Goal: Check status: Check status

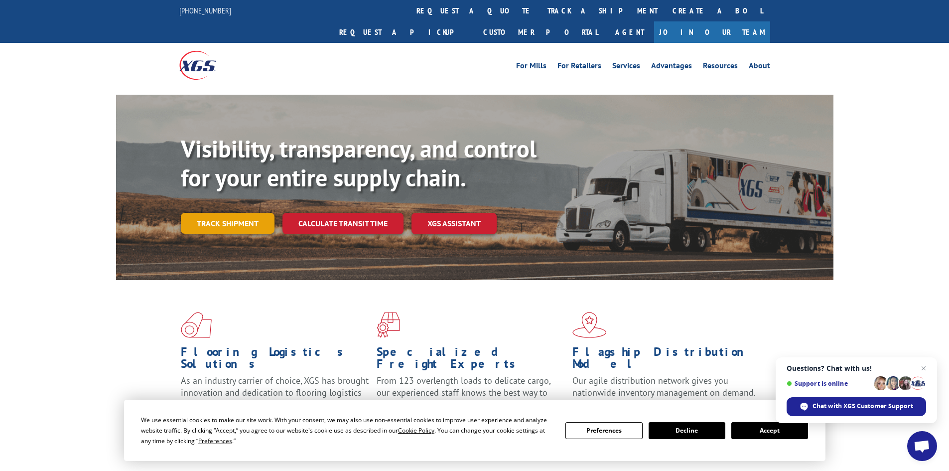
click at [217, 213] on link "Track shipment" at bounding box center [228, 223] width 94 height 21
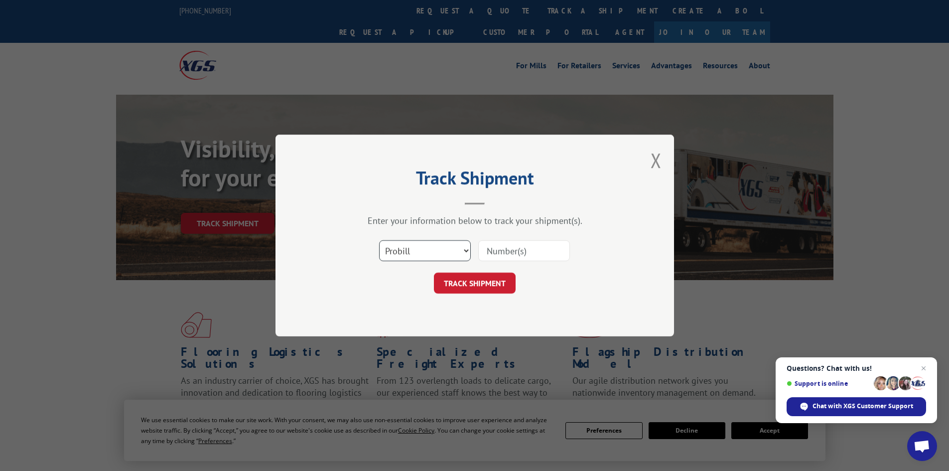
click at [460, 247] on select "Select category... Probill BOL PO" at bounding box center [425, 250] width 92 height 21
select select "po"
click at [379, 240] on select "Select category... Probill BOL PO" at bounding box center [425, 250] width 92 height 21
click at [524, 247] on input at bounding box center [524, 250] width 92 height 21
paste input "17526036"
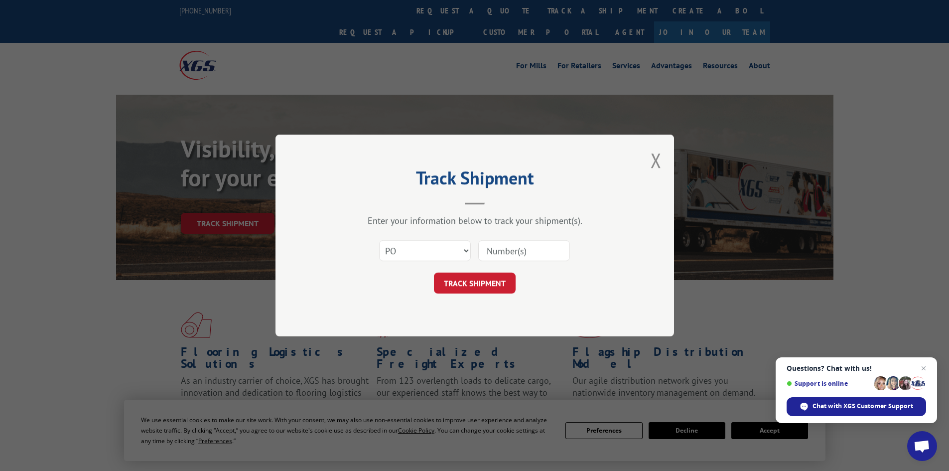
type input "17526036"
click button "TRACK SHIPMENT" at bounding box center [475, 282] width 82 height 21
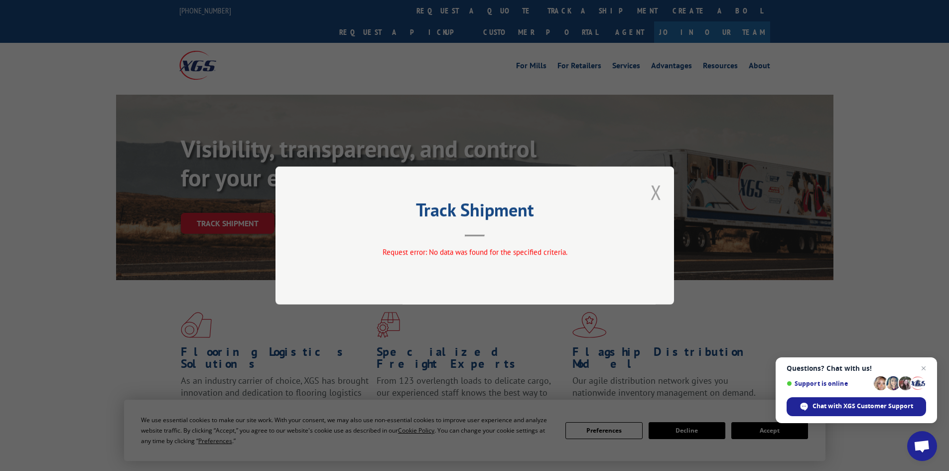
click at [655, 193] on button "Close modal" at bounding box center [655, 192] width 11 height 26
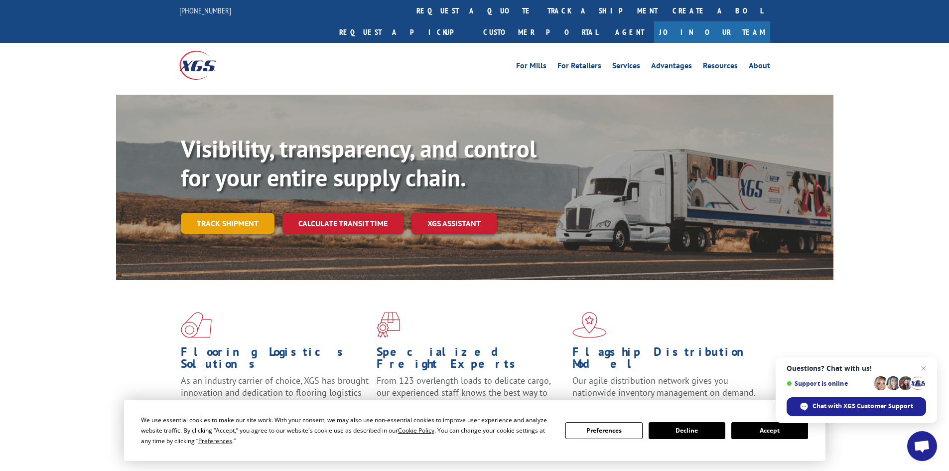
click at [226, 213] on link "Track shipment" at bounding box center [228, 223] width 94 height 21
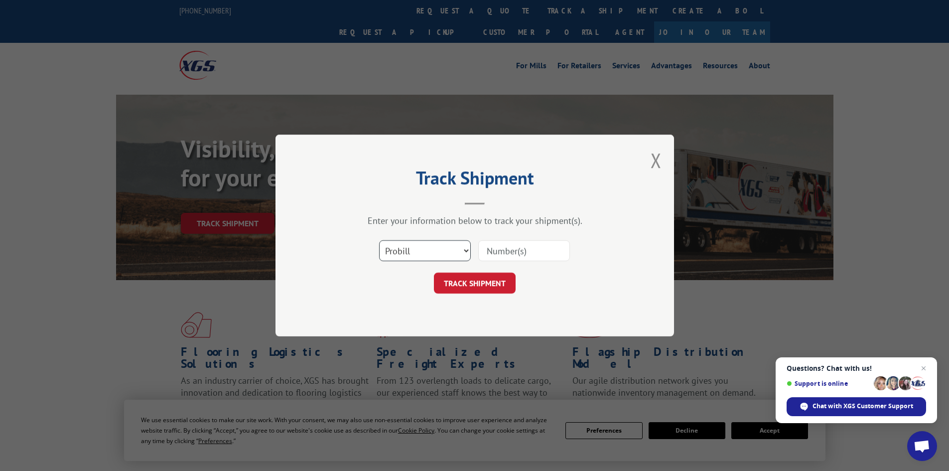
click at [411, 252] on select "Select category... Probill BOL PO" at bounding box center [425, 250] width 92 height 21
click at [379, 240] on select "Select category... Probill BOL PO" at bounding box center [425, 250] width 92 height 21
click at [509, 254] on input at bounding box center [524, 250] width 92 height 21
paste input "17526036"
type input "17526036"
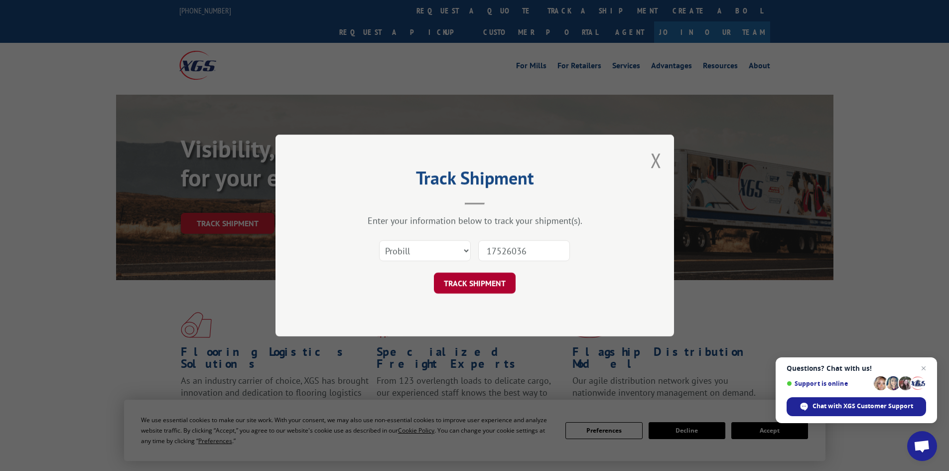
click at [497, 276] on button "TRACK SHIPMENT" at bounding box center [475, 282] width 82 height 21
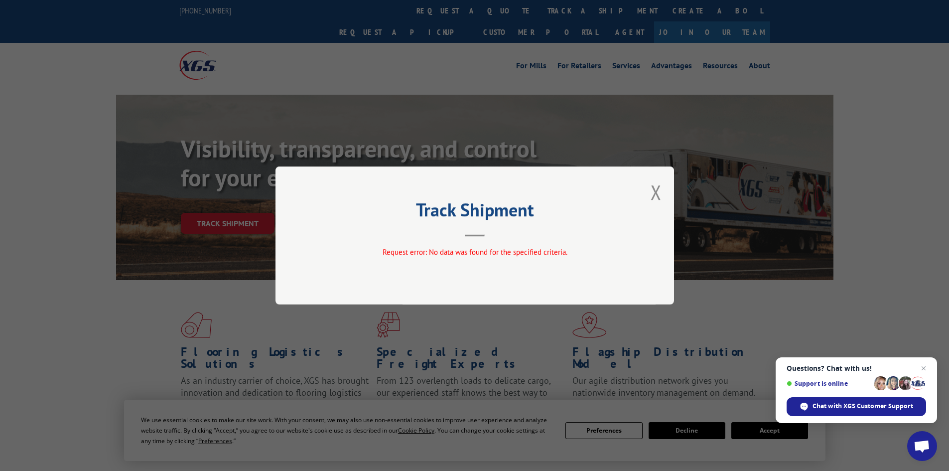
drag, startPoint x: 658, startPoint y: 195, endPoint x: 247, endPoint y: 180, distance: 411.5
click at [649, 195] on div "Track Shipment Request error: No data was found for the specified criteria." at bounding box center [474, 235] width 398 height 138
click at [657, 194] on button "Close modal" at bounding box center [655, 192] width 11 height 26
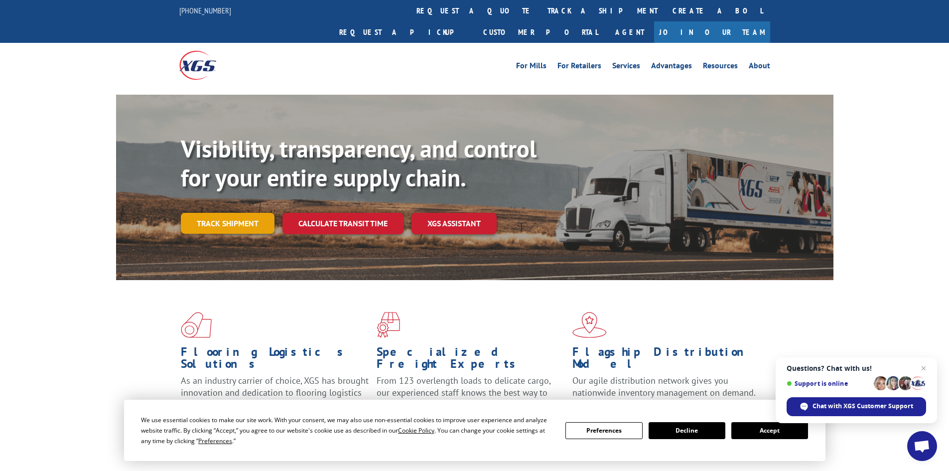
click at [220, 213] on link "Track shipment" at bounding box center [228, 223] width 94 height 21
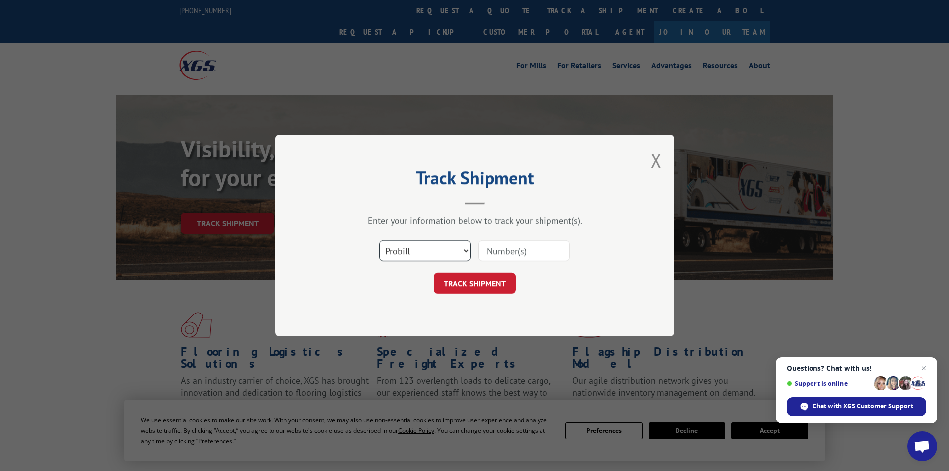
click at [413, 255] on select "Select category... Probill BOL PO" at bounding box center [425, 250] width 92 height 21
select select "bol"
click at [379, 240] on select "Select category... Probill BOL PO" at bounding box center [425, 250] width 92 height 21
click at [509, 251] on input at bounding box center [524, 250] width 92 height 21
paste input "17526036"
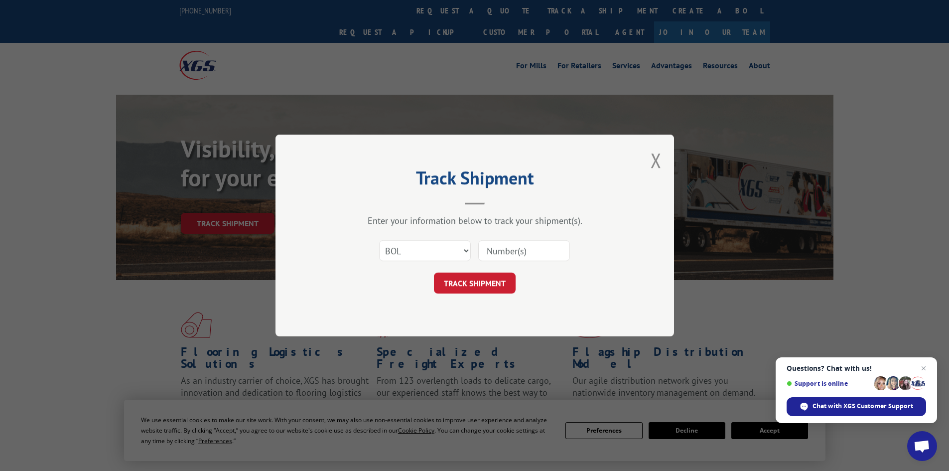
type input "17526036"
click button "TRACK SHIPMENT" at bounding box center [475, 282] width 82 height 21
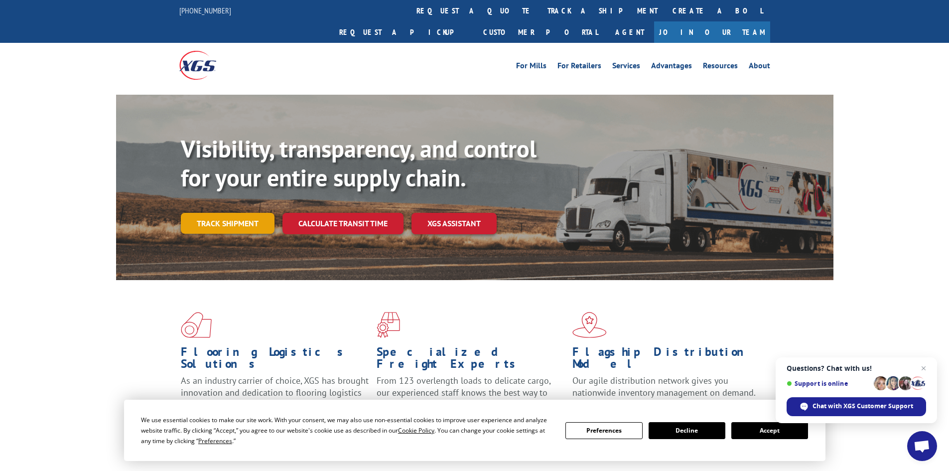
click at [209, 213] on link "Track shipment" at bounding box center [228, 223] width 94 height 21
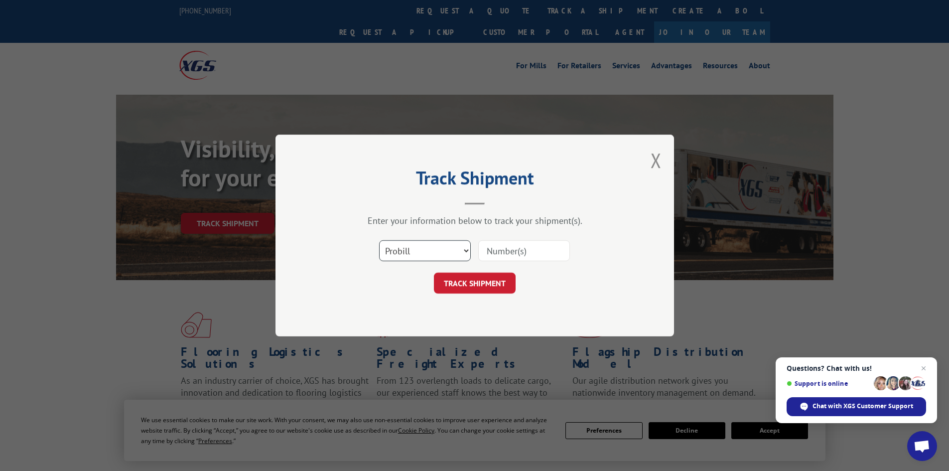
click at [391, 252] on select "Select category... Probill BOL PO" at bounding box center [425, 250] width 92 height 21
click at [505, 256] on input at bounding box center [524, 250] width 92 height 21
drag, startPoint x: 459, startPoint y: 252, endPoint x: 454, endPoint y: 258, distance: 8.5
click at [459, 252] on select "Select category... Probill BOL PO" at bounding box center [425, 250] width 92 height 21
click at [528, 258] on input at bounding box center [524, 250] width 92 height 21
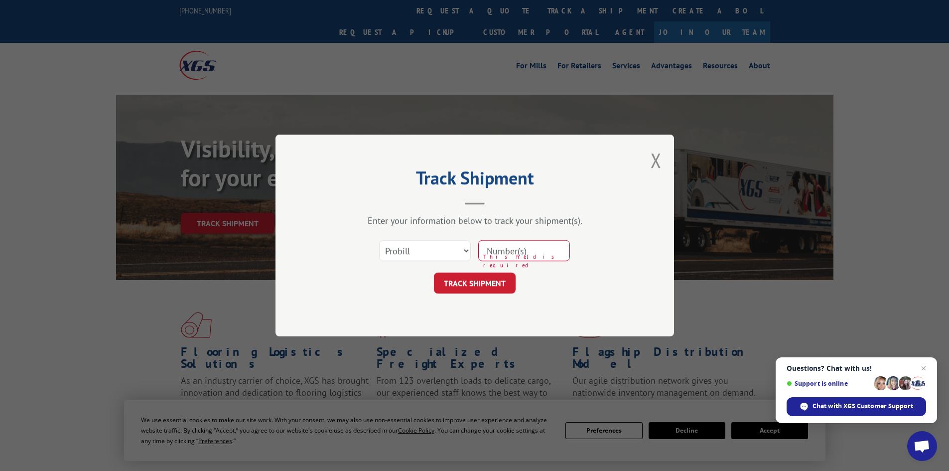
paste input "17520636"
type input "17520636"
click at [492, 280] on button "TRACK SHIPMENT" at bounding box center [475, 282] width 82 height 21
